Goal: Information Seeking & Learning: Learn about a topic

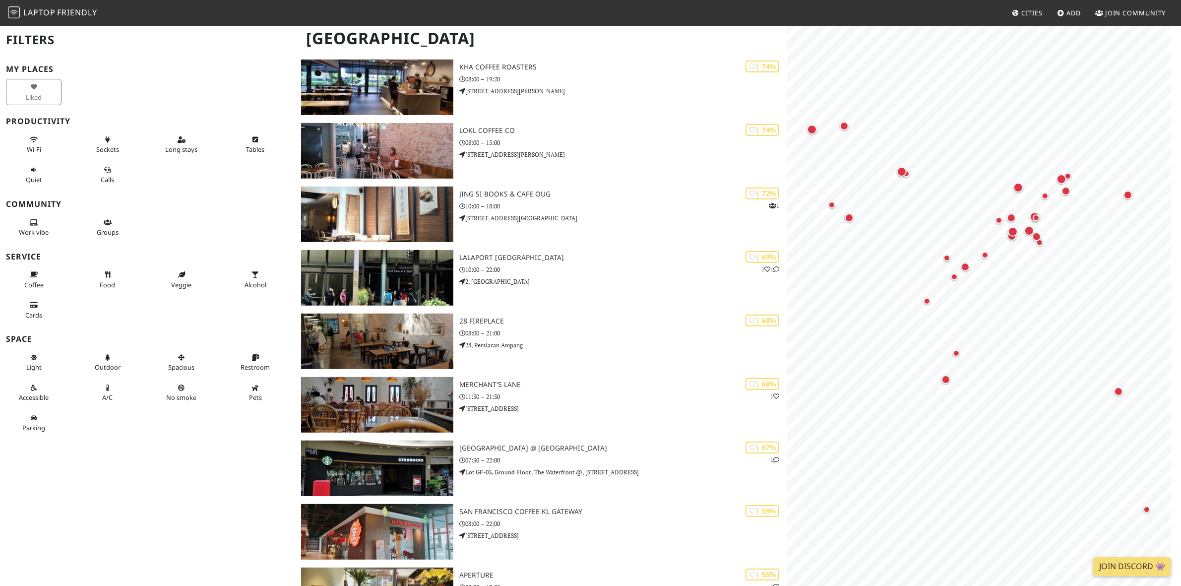
scroll to position [695, 0]
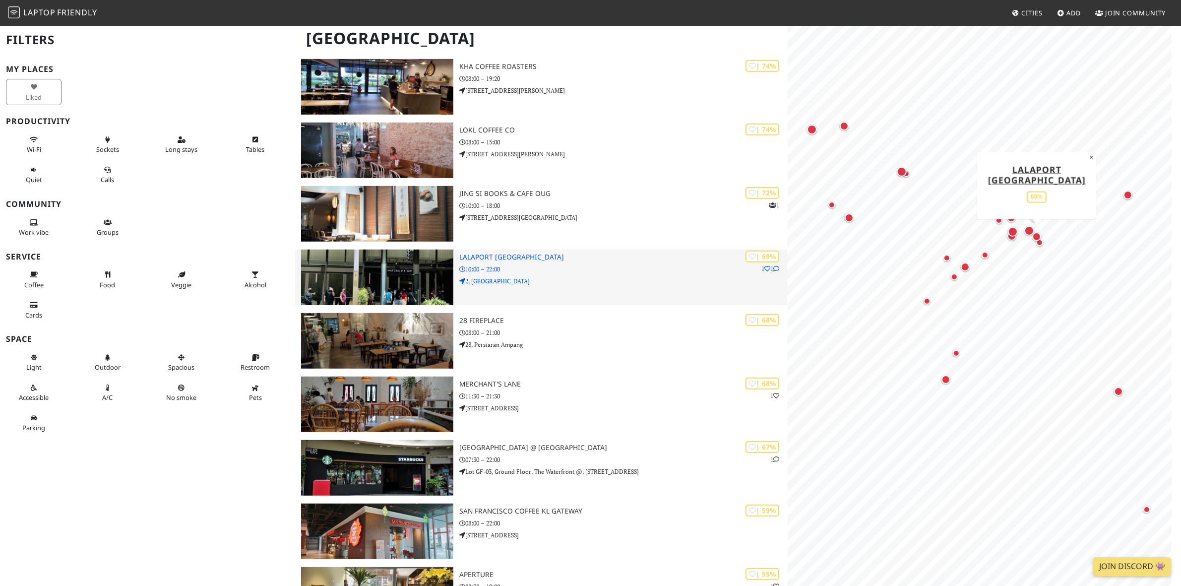
click at [505, 260] on h3 "LaLaport [GEOGRAPHIC_DATA]" at bounding box center [623, 257] width 328 height 8
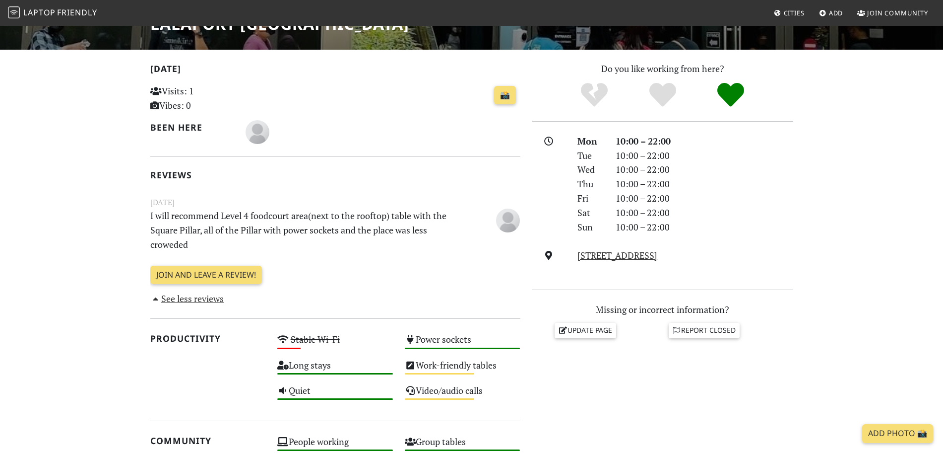
scroll to position [171, 0]
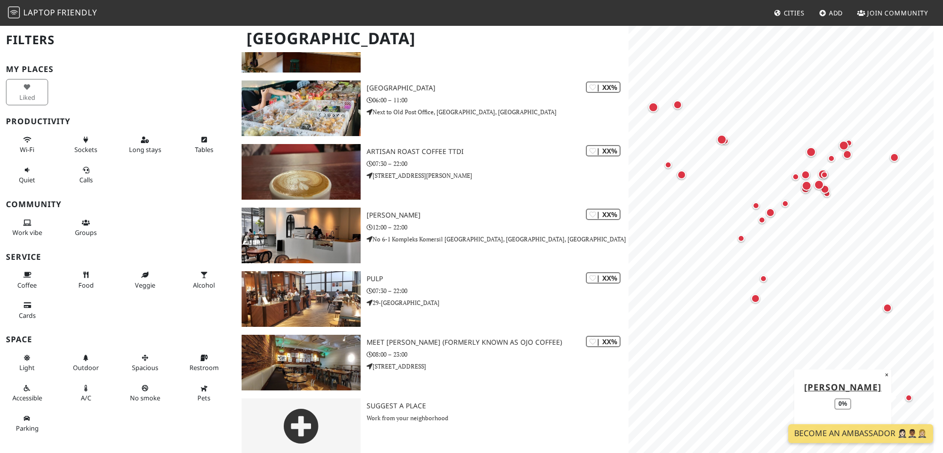
scroll to position [1713, 0]
